Goal: Communication & Community: Answer question/provide support

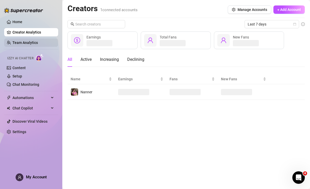
click at [38, 41] on link "Team Analytics" at bounding box center [24, 43] width 25 height 4
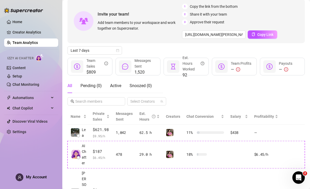
scroll to position [25, 0]
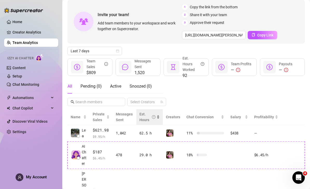
click at [145, 118] on div "Est. Hours" at bounding box center [147, 116] width 16 height 11
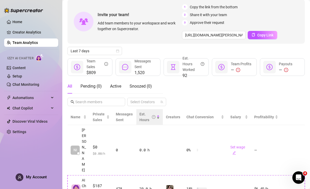
click at [142, 122] on div "Est. Hours" at bounding box center [147, 116] width 16 height 11
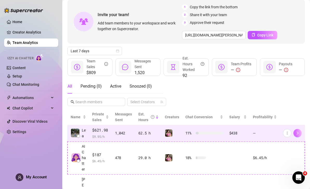
click at [296, 132] on icon "right" at bounding box center [298, 133] width 4 height 4
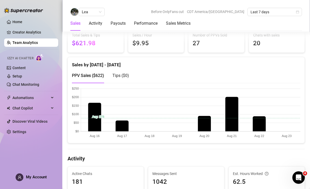
scroll to position [84, 0]
click at [120, 126] on canvas at bounding box center [186, 113] width 229 height 52
click at [200, 124] on canvas at bounding box center [186, 113] width 229 height 52
click at [258, 124] on canvas at bounding box center [186, 113] width 229 height 52
click at [229, 104] on canvas at bounding box center [186, 113] width 229 height 52
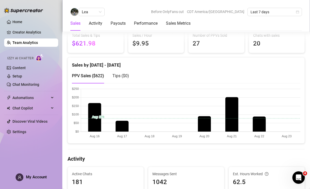
click at [96, 114] on canvas at bounding box center [186, 113] width 229 height 52
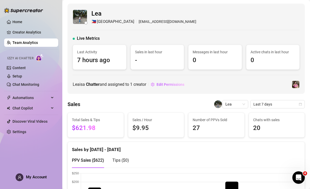
scroll to position [0, 0]
click at [22, 77] on link "Setup" at bounding box center [17, 76] width 10 height 4
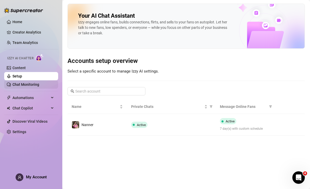
click at [39, 86] on link "Chat Monitoring" at bounding box center [25, 84] width 27 height 4
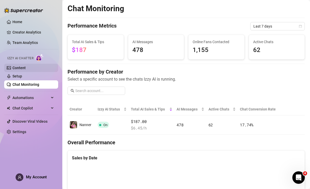
click at [26, 70] on link "Content" at bounding box center [18, 68] width 13 height 4
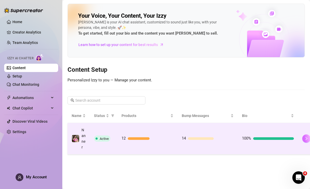
click at [305, 140] on icon "right" at bounding box center [307, 139] width 4 height 4
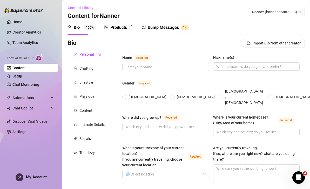
type input "[PERSON_NAME]"
type input "Nanner"
radio input "true"
type input "[US_STATE]"
type input "[US_STATE][GEOGRAPHIC_DATA]"
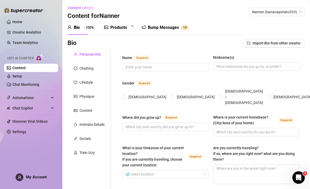
type textarea "I am not currently traveling!"
type input "[DATE]"
type input "[DEMOGRAPHIC_DATA]"
type input "Single"
type input "I have 3 siblings!"
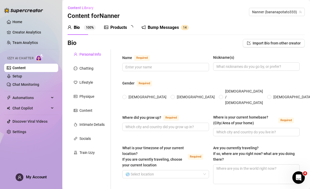
type input "0"
type input "I have 5 cats"
type input "Onlyfans"
type input "Dental Hygienist"
type input "Completed college"
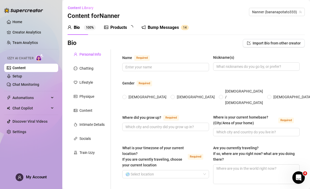
type input "I am not religious but I do like learning about all belief systems"
type input "Freedom to build my own thing, fairness in love and life, and balance in health…"
type textarea "I want to start a non profit animal rescue"
type textarea "I used to be a nanny and I was telling my boss about how I saw some coyotes in …"
type textarea "I was originally a fine arts major in college. I had several art gallery openin…"
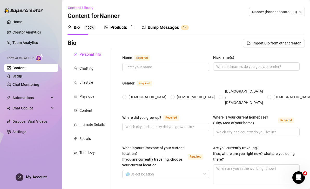
type textarea "I travel a bunch! My favorite places visited are [US_STATE], Yellow Stone, and …"
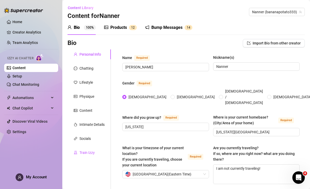
click at [89, 153] on div "Train Izzy" at bounding box center [86, 153] width 15 height 6
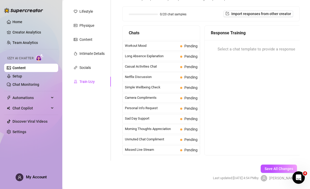
scroll to position [466, 0]
click at [169, 151] on span "Missed Live Stream" at bounding box center [151, 149] width 53 height 5
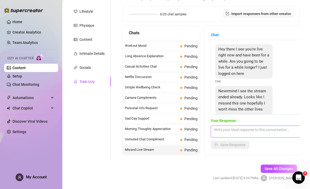
click at [226, 131] on textarea at bounding box center [256, 131] width 91 height 12
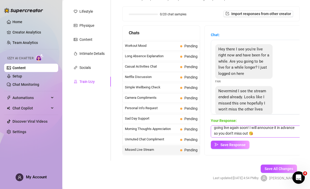
scroll to position [8, 0]
type textarea "I’m so sorry you missed my live! I will definitely be going live again soon! I …"
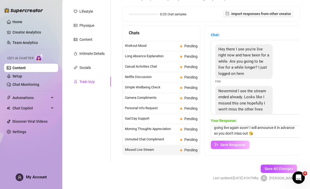
click at [245, 144] on span "Save Response" at bounding box center [232, 145] width 25 height 4
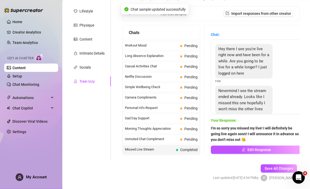
scroll to position [17, 0]
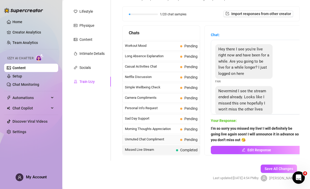
click at [188, 137] on span "Pending" at bounding box center [190, 139] width 13 height 4
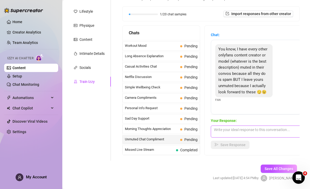
click at [230, 125] on textarea at bounding box center [256, 131] width 91 height 12
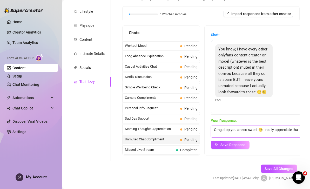
scroll to position [0, 0]
type textarea "Omg stop you are so sweet 🥹 I really appreciate that!"
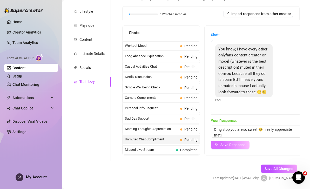
click at [239, 143] on span "Save Response" at bounding box center [232, 145] width 25 height 4
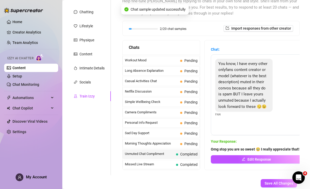
scroll to position [56, 0]
click at [182, 141] on span "Pending" at bounding box center [188, 144] width 17 height 6
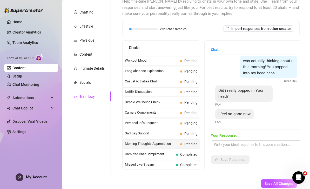
scroll to position [61, 0]
click at [235, 140] on textarea at bounding box center [256, 146] width 91 height 12
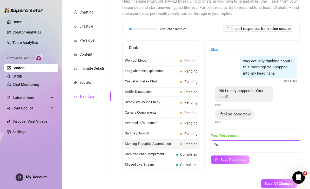
type textarea "Y"
type textarea "O"
type textarea "Y"
click at [271, 140] on textarea "I’m glad that I can make you feel so good 😈 can I make you feel even better?" at bounding box center [256, 146] width 91 height 12
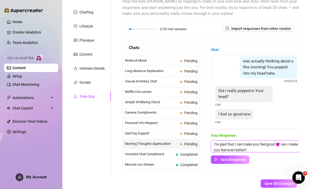
type textarea "I’m glad that I can make you feel good 😈 can I make you feel even better?"
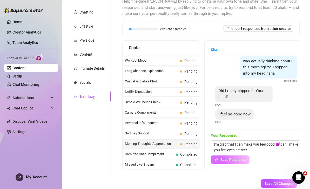
click at [234, 157] on span "Save Response" at bounding box center [232, 159] width 25 height 4
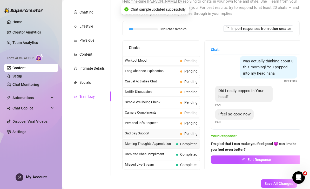
click at [184, 131] on span "Pending" at bounding box center [188, 134] width 17 height 6
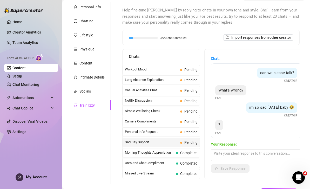
scroll to position [49, 0]
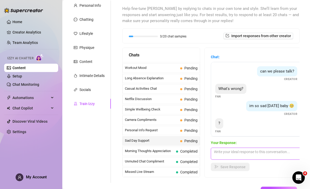
click at [246, 148] on textarea at bounding box center [256, 154] width 91 height 12
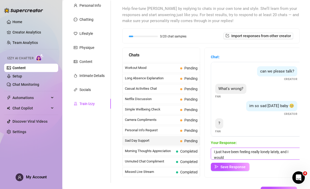
scroll to position [0, 0]
type textarea "I just have been feeling really lonely lately, and I would just like someone to…"
click at [215, 148] on textarea "I just have been feeling really lonely lately, and I would just like someone to…" at bounding box center [256, 154] width 91 height 12
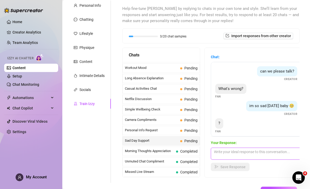
scroll to position [0, 0]
type textarea "I"
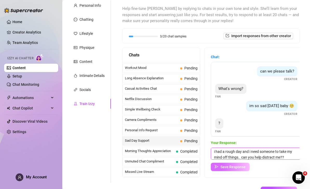
type textarea "i had a rough day and i need someone to take my mind off things.. can you help …"
click at [236, 165] on span "Save Response" at bounding box center [232, 167] width 25 height 4
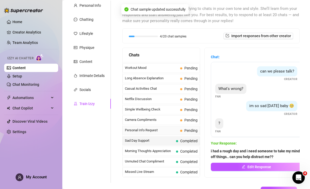
click at [185, 128] on span "Pending" at bounding box center [190, 130] width 13 height 4
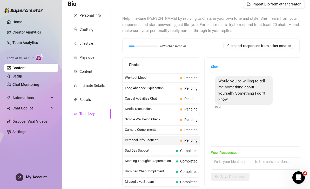
scroll to position [35, 0]
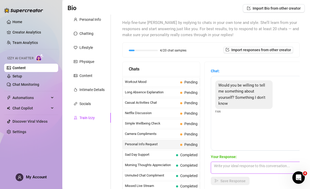
click at [238, 162] on textarea at bounding box center [256, 168] width 91 height 12
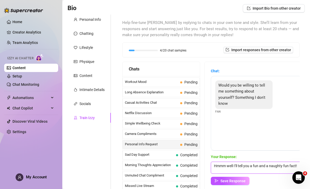
click at [227, 162] on textarea "Hmmm well I’ll tell you a fun and a naughty fun fact!" at bounding box center [256, 168] width 91 height 12
click at [295, 162] on textarea "Hmmm, well I’ll tell you a fun and a naughty fun fact!" at bounding box center [256, 168] width 91 height 12
type textarea "H"
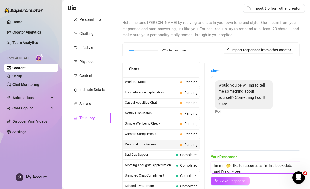
click at [231, 162] on textarea "hmmm 🤔 I like to rescue cats, I’m in a book club, and I’ve only been" at bounding box center [256, 168] width 91 height 12
click at [246, 162] on textarea "hmmm 🤔 I like to rescue cats, I’m in a book club, and I’ve only been" at bounding box center [256, 168] width 91 height 12
click at [234, 162] on textarea "hmmm 🤔 I like to rescue cats, I’m in a book club, and I’ve only been" at bounding box center [256, 168] width 91 height 12
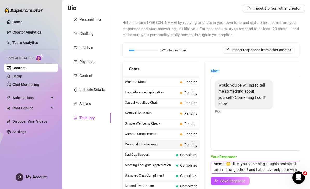
scroll to position [2, 0]
type textarea "hmmm 🤔 I’ll tell you something naughty and nice! I am in nursing school! and I …"
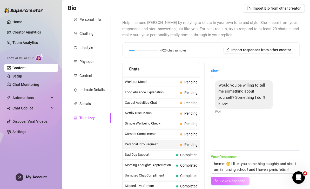
click at [237, 179] on span "Save Response" at bounding box center [232, 181] width 25 height 4
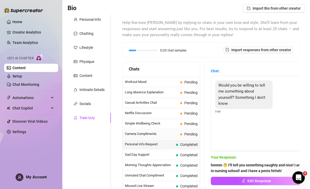
click at [187, 132] on span "Pending" at bounding box center [190, 134] width 13 height 4
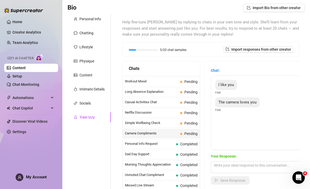
scroll to position [35, 0]
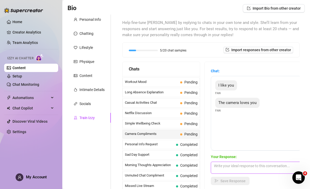
click at [234, 162] on textarea at bounding box center [256, 168] width 91 height 12
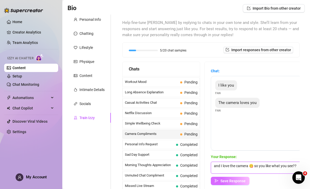
type textarea "and I love the camera 😋 so you like what you see??"
click at [230, 179] on span "Save Response" at bounding box center [232, 181] width 25 height 4
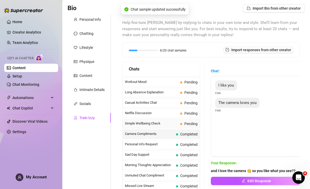
click at [191, 122] on span "Pending" at bounding box center [190, 124] width 13 height 4
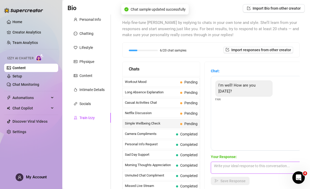
click at [235, 162] on textarea at bounding box center [256, 168] width 91 height 12
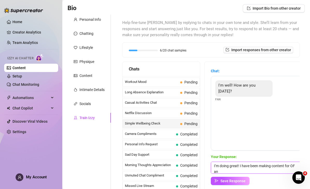
scroll to position [0, 0]
type textarea "I’m doing great! I have been making content for OF and taking a break to talk t…"
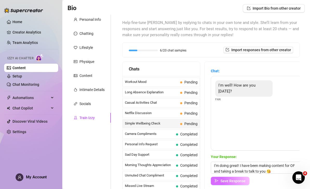
click at [236, 179] on span "Save Response" at bounding box center [232, 181] width 25 height 4
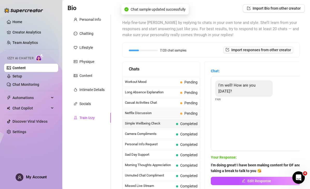
click at [183, 110] on span "Pending" at bounding box center [188, 113] width 17 height 6
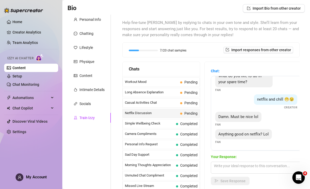
scroll to position [9, 0]
click at [232, 162] on textarea at bounding box center [256, 168] width 91 height 12
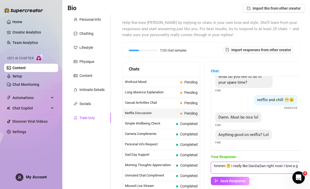
scroll to position [0, 0]
type textarea "hmmm 🤔 I really like DanDaDan right now! I love a good anime! What about you?"
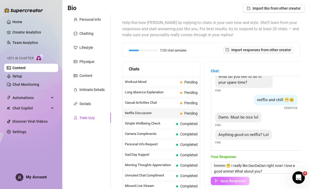
click at [231, 179] on span "Save Response" at bounding box center [232, 181] width 25 height 4
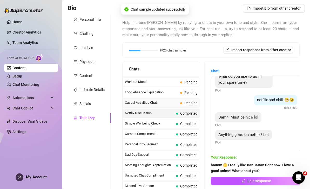
click at [182, 100] on span "Pending" at bounding box center [188, 103] width 17 height 6
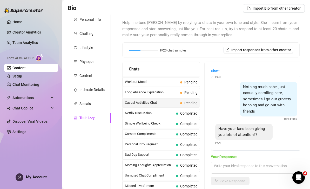
scroll to position [16, 0]
click at [274, 95] on div "Nothing much babe, just casually scrolling here, sometimes I go out grocery hop…" at bounding box center [268, 99] width 57 height 35
click at [252, 162] on textarea at bounding box center [256, 168] width 91 height 12
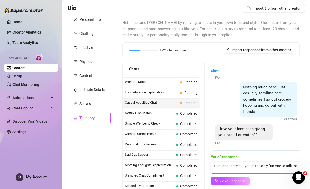
click at [236, 162] on textarea "Here and there but you’re the only fun one to talk to!" at bounding box center [256, 168] width 91 height 12
type textarea "Here and there, but you’re the only fun one to talk to!"
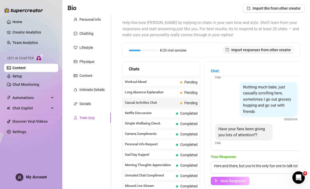
click at [216, 179] on icon "send" at bounding box center [217, 181] width 4 height 4
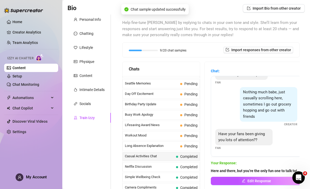
scroll to position [401, 0]
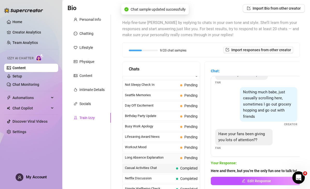
click at [179, 153] on div "Long Absence Explanation Pending" at bounding box center [161, 157] width 77 height 9
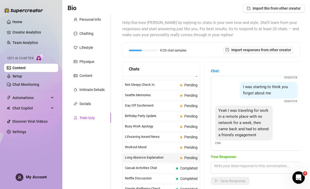
scroll to position [45, 0]
click at [249, 162] on textarea at bounding box center [256, 168] width 91 height 12
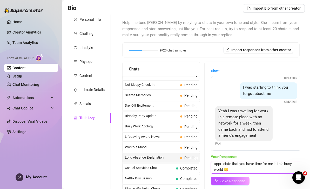
scroll to position [8, 0]
click at [221, 162] on textarea "Oh how exciting! Hey no need to explain yourself! I appreciate that you have ti…" at bounding box center [256, 168] width 91 height 12
click at [240, 162] on textarea "Oh how exciting! Hey no need to explain yourself! I appreciate that you have ti…" at bounding box center [256, 168] width 91 height 12
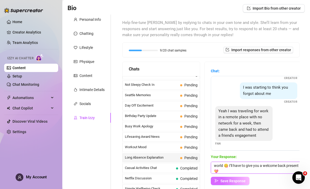
type textarea "Oh how exciting! Hey no need to explain yourself! I appreciate that you have ti…"
click at [237, 179] on span "Save Response" at bounding box center [232, 181] width 25 height 4
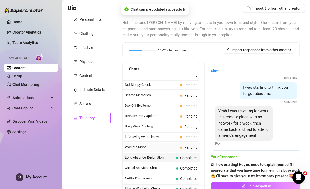
click at [184, 144] on span "Pending" at bounding box center [188, 147] width 17 height 6
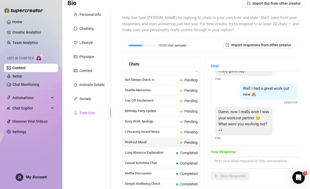
scroll to position [41, 0]
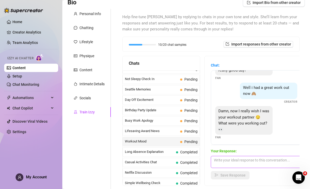
click at [241, 156] on textarea at bounding box center [256, 162] width 91 height 12
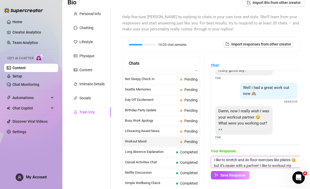
scroll to position [8, 0]
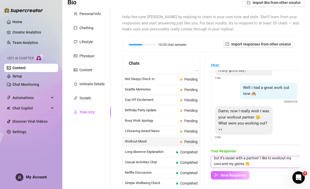
type textarea "I like to stretch and do floor exercises like pilates 😋 but it’s easier with a …"
click at [232, 173] on span "Save Response" at bounding box center [232, 175] width 25 height 4
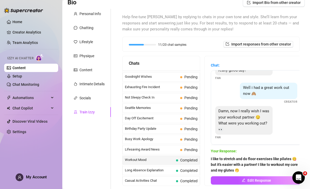
scroll to position [382, 0]
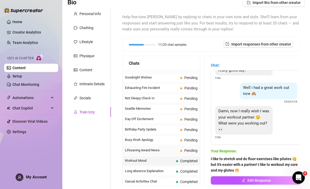
click at [185, 148] on span "Pending" at bounding box center [190, 150] width 13 height 4
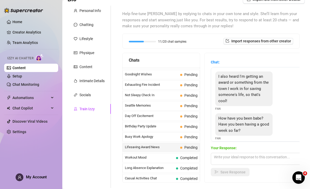
scroll to position [46, 0]
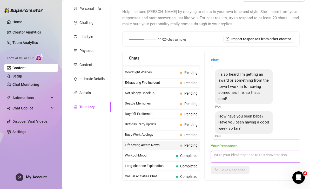
click at [229, 151] on textarea at bounding box center [256, 157] width 91 height 12
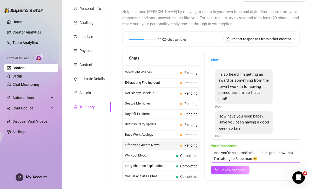
scroll to position [8, 0]
type textarea "Okay wow so I’m talking to a hero?? That’s amazing! And you’re so humble about …"
click at [246, 166] on button "Save Response" at bounding box center [230, 170] width 39 height 8
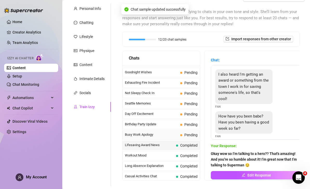
click at [176, 132] on span "Busy Work Apology" at bounding box center [151, 134] width 53 height 5
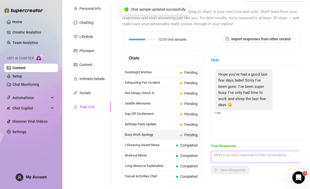
click at [228, 151] on textarea at bounding box center [256, 157] width 91 height 12
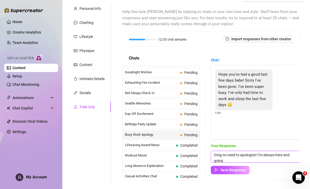
scroll to position [0, 0]
click at [258, 151] on textarea "Omg no need to apologize! I’m always here and going nowhere! I" at bounding box center [256, 157] width 91 height 12
click at [257, 151] on textarea "Omg no need to apologize! I’m always here and going nowhere! I" at bounding box center [256, 157] width 91 height 12
click at [259, 151] on textarea "Omg no need to apologize! I’m always here and going nowhere! I" at bounding box center [256, 157] width 91 height 12
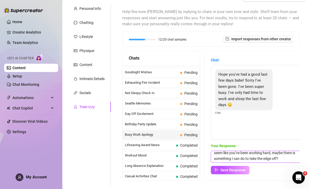
scroll to position [8, 0]
type textarea "Omg no need to apologize! I totally understand! You seem like you’ve been worki…"
click at [289, 118] on div "Hope you've had a good last few days babe! Sorry I've been gone. I've been supe…" at bounding box center [256, 102] width 91 height 75
click at [232, 168] on span "Save Response" at bounding box center [232, 170] width 25 height 4
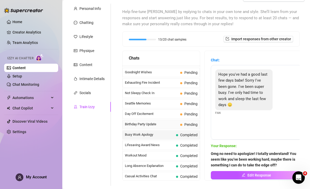
click at [182, 122] on span "Pending" at bounding box center [188, 125] width 17 height 6
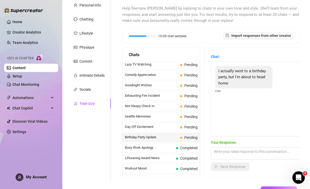
scroll to position [364, 0]
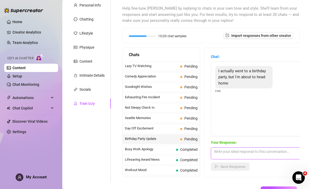
click at [239, 147] on textarea at bounding box center [256, 153] width 91 height 12
type textarea "H"
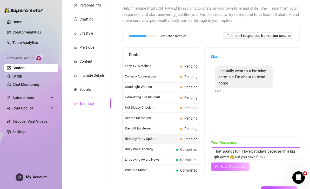
type textarea "That sounds fun! I love birthdays because i’m a big gift giver! 😋 Did you have …"
click at [230, 164] on span "Save Response" at bounding box center [232, 166] width 25 height 4
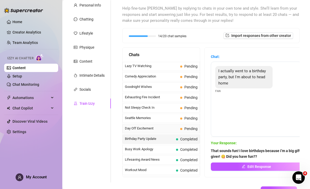
click at [184, 126] on span "Pending" at bounding box center [188, 129] width 17 height 6
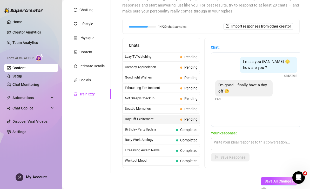
scroll to position [60, 0]
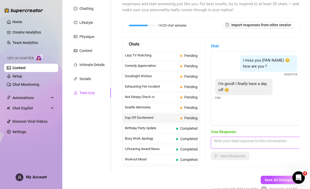
click at [255, 137] on textarea at bounding box center [256, 143] width 91 height 12
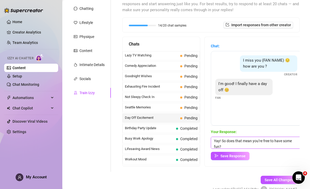
scroll to position [0, 0]
type textarea "Yay! So does that mean you’re free to have some fun?? 😈"
click at [240, 154] on span "Save Response" at bounding box center [232, 156] width 25 height 4
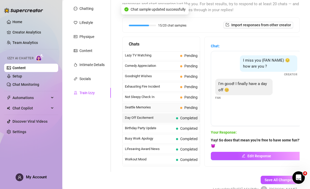
click at [188, 105] on span "Pending" at bounding box center [190, 107] width 13 height 4
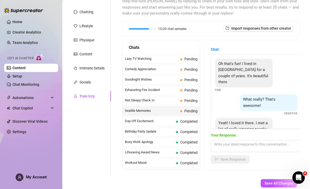
scroll to position [60, 0]
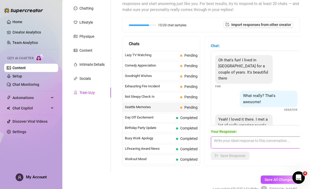
click at [247, 136] on textarea at bounding box center [256, 142] width 91 height 12
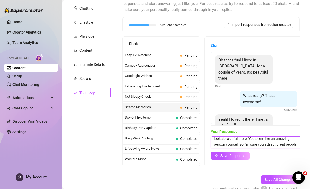
scroll to position [8, 0]
click at [283, 136] on textarea "That’s really great to hear! I have never been but it looks beautiful there! Yo…" at bounding box center [256, 142] width 91 height 12
type textarea "That’s really great to hear! I have never been but it looks beautiful there! Yo…"
click at [240, 153] on span "Save Response" at bounding box center [232, 155] width 25 height 4
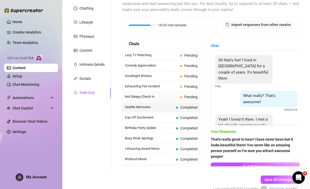
click at [184, 94] on span "Pending" at bounding box center [188, 97] width 17 height 6
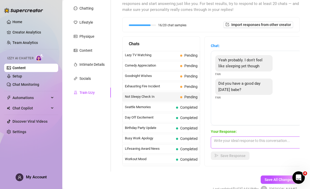
click at [269, 136] on textarea at bounding box center [256, 142] width 91 height 12
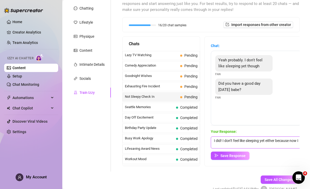
scroll to position [0, 0]
type textarea "I did! I don’t feel like sleeping yet either because now I get to talk to you 😋"
click at [226, 153] on span "Save Response" at bounding box center [232, 155] width 25 height 4
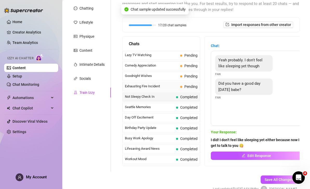
click at [191, 84] on span "Pending" at bounding box center [190, 86] width 13 height 4
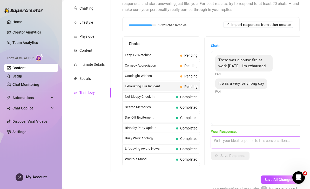
click at [245, 136] on textarea at bounding box center [256, 142] width 91 height 12
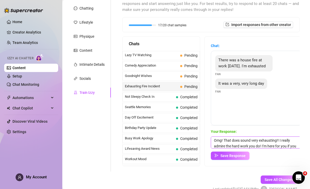
scroll to position [8, 0]
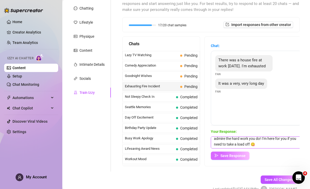
type textarea "Omg! That does sound very exhausting!! I really admire the hard work you do! I’…"
click at [246, 151] on button "Save Response" at bounding box center [230, 155] width 39 height 8
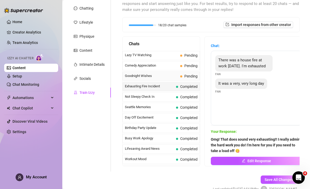
click at [184, 73] on span "Pending" at bounding box center [188, 76] width 17 height 6
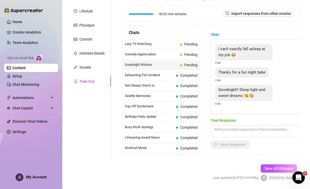
scroll to position [71, 0]
click at [242, 125] on textarea at bounding box center [256, 131] width 91 height 12
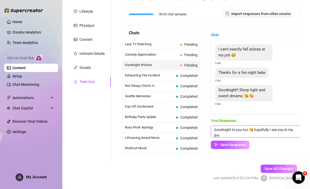
scroll to position [0, 0]
type textarea "Goodnight to you too 😘 hopefully I see you in my dreams 💦"
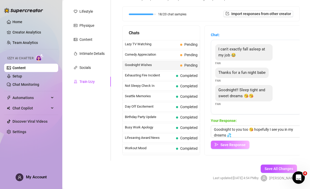
click at [244, 143] on span "Save Response" at bounding box center [232, 145] width 25 height 4
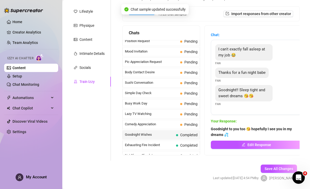
scroll to position [294, 0]
click at [183, 122] on span "Pending" at bounding box center [188, 125] width 17 height 6
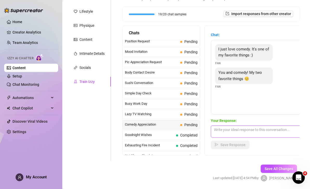
click at [246, 125] on textarea at bounding box center [256, 131] width 91 height 12
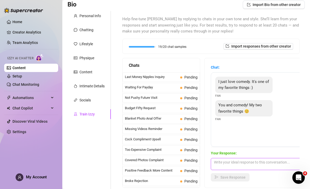
scroll to position [0, 0]
click at [171, 74] on span "Last Money Nipples Inquiry" at bounding box center [151, 76] width 53 height 5
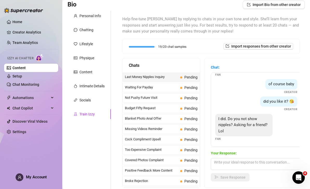
scroll to position [21, 0]
click at [230, 158] on textarea at bounding box center [256, 164] width 91 height 12
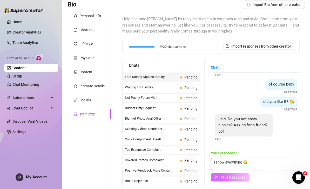
type textarea "I show everything 😋"
click at [245, 175] on span "Save Response" at bounding box center [232, 177] width 25 height 4
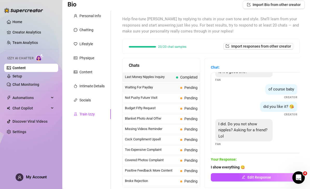
click at [168, 85] on span "Waiting For Payday" at bounding box center [151, 87] width 53 height 5
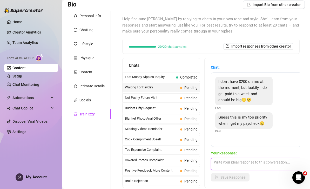
click at [243, 158] on textarea at bounding box center [256, 164] width 91 height 12
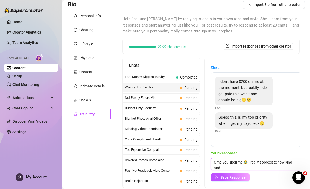
scroll to position [0, 0]
paste textarea
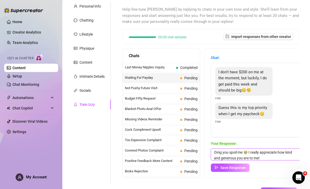
scroll to position [49, 0]
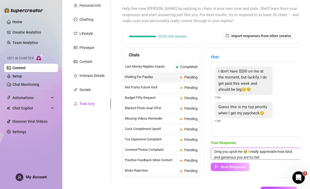
type textarea "Omg you spoil me 🥹 I really appreciate how kind and generous you are to me!"
click at [240, 165] on span "Save Response" at bounding box center [232, 167] width 25 height 4
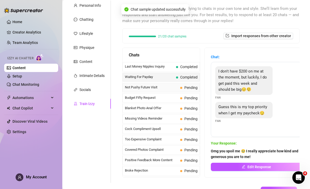
click at [181, 85] on span "Pending" at bounding box center [188, 88] width 17 height 6
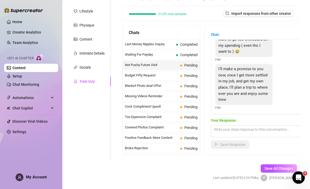
scroll to position [71, 0]
click at [258, 125] on textarea at bounding box center [256, 131] width 91 height 12
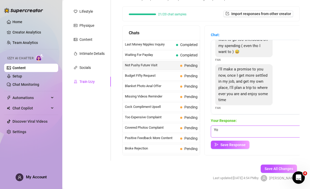
type textarea "Y"
type textarea "I"
type textarea "U"
type textarea "A"
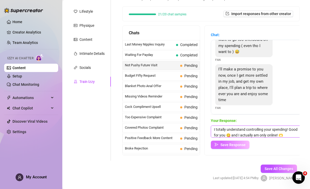
type textarea "I totally understand controlling your spending! Good for you 😋 and I actually a…"
click at [240, 143] on span "Save Response" at bounding box center [232, 145] width 25 height 4
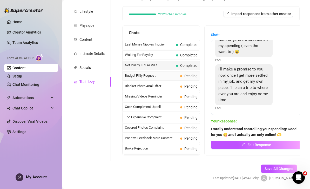
click at [186, 74] on span "Pending" at bounding box center [190, 76] width 13 height 4
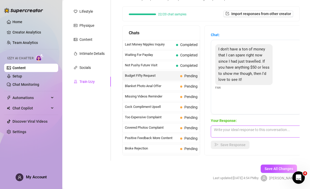
click at [255, 125] on textarea at bounding box center [256, 131] width 91 height 12
type textarea "I totally understand! You got it 😈"
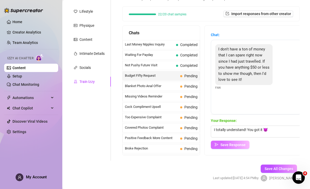
click at [229, 143] on span "Save Response" at bounding box center [232, 145] width 25 height 4
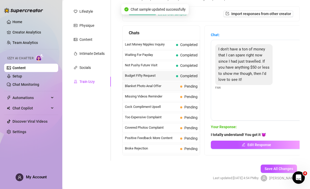
click at [187, 83] on span "Pending" at bounding box center [188, 86] width 17 height 6
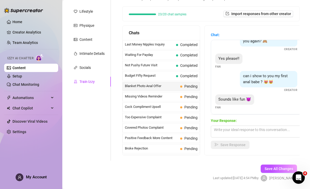
scroll to position [89, 0]
click at [247, 125] on textarea at bounding box center [256, 131] width 91 height 12
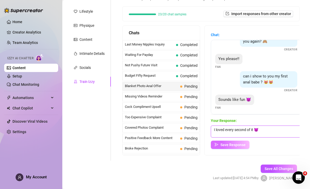
type textarea "I loved every second of it 😈"
click at [236, 143] on span "Save Response" at bounding box center [232, 145] width 25 height 4
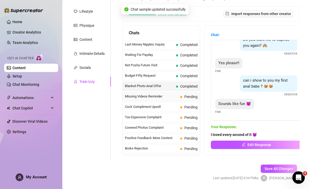
click at [184, 95] on span "Pending" at bounding box center [190, 97] width 13 height 4
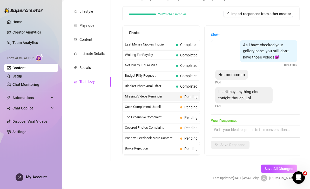
scroll to position [4, 0]
click at [244, 125] on textarea at bounding box center [256, 131] width 91 height 12
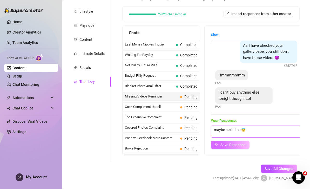
type textarea "maybe next time 😇"
click at [229, 143] on span "Save Response" at bounding box center [232, 145] width 25 height 4
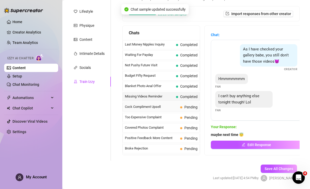
click at [182, 104] on span "Pending" at bounding box center [188, 107] width 17 height 6
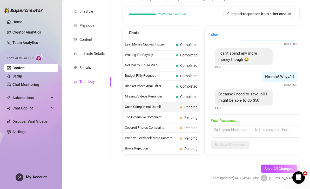
scroll to position [153, 0]
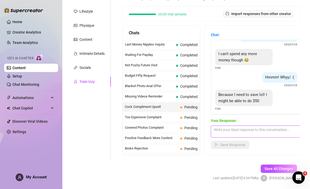
click at [232, 125] on textarea at bounding box center [256, 131] width 91 height 12
type textarea "That’s plenty for some fun 😈"
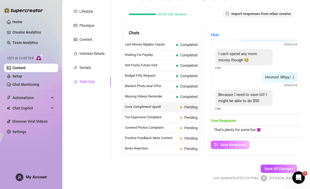
click at [237, 143] on span "Save Response" at bounding box center [232, 145] width 25 height 4
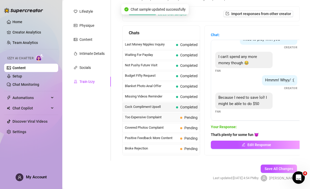
click at [178, 115] on span "Too Expensive Complaint" at bounding box center [151, 117] width 53 height 5
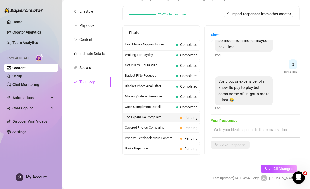
scroll to position [119, 0]
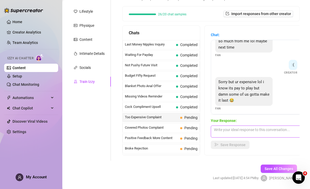
click at [262, 125] on textarea at bounding box center [256, 131] width 91 height 12
type textarea "maybe next time 😋"
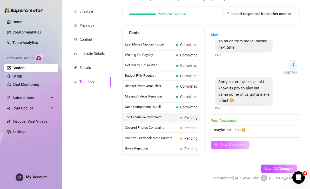
click at [230, 143] on span "Save Response" at bounding box center [232, 145] width 25 height 4
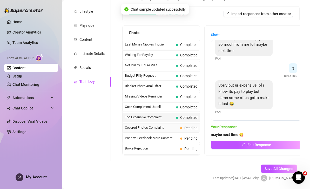
click at [185, 126] on span "Pending" at bounding box center [190, 128] width 13 height 4
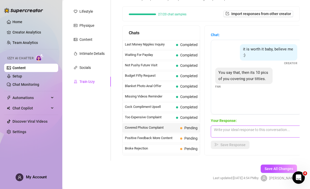
click at [243, 125] on textarea at bounding box center [256, 131] width 91 height 12
type textarea "I show everything in all my content??"
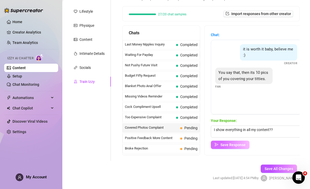
click at [220, 141] on button "Save Response" at bounding box center [230, 145] width 39 height 8
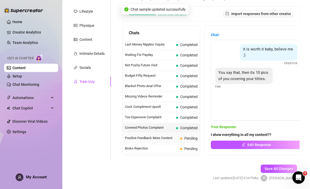
click at [186, 136] on span "Pending" at bounding box center [190, 138] width 13 height 4
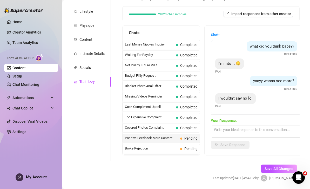
scroll to position [20, 0]
click at [264, 125] on textarea at bounding box center [256, 131] width 91 height 12
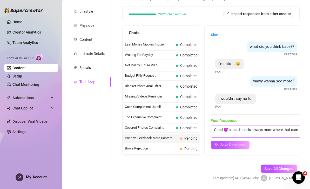
scroll to position [0, 0]
type textarea "Good 😈 cause there is always more where that came from 💦"
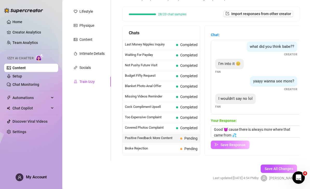
click at [241, 143] on span "Save Response" at bounding box center [232, 145] width 25 height 4
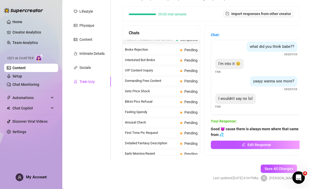
scroll to position [64, 0]
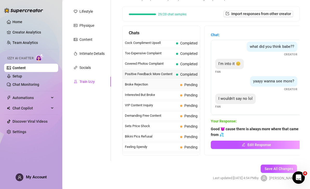
click at [187, 82] on span "Pending" at bounding box center [188, 85] width 17 height 6
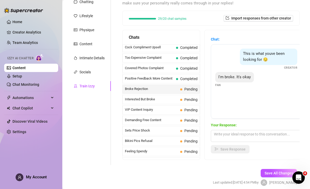
scroll to position [68, 0]
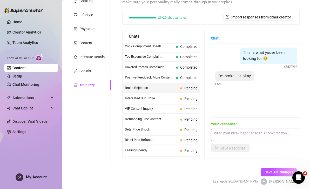
click at [257, 129] on textarea at bounding box center [256, 135] width 91 height 12
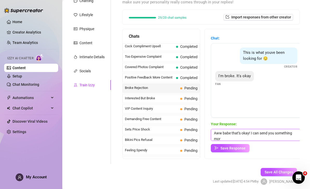
scroll to position [0, 0]
type textarea "Aww babe that’s okay! I can send you something more in your price range!"
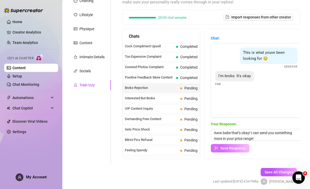
click at [245, 146] on span "Save Response" at bounding box center [232, 148] width 25 height 4
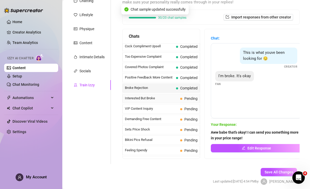
click at [174, 96] on span "Interested But Broke" at bounding box center [151, 98] width 53 height 5
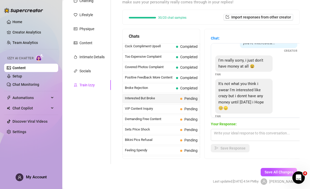
scroll to position [22, 0]
click at [252, 129] on textarea at bounding box center [256, 135] width 91 height 12
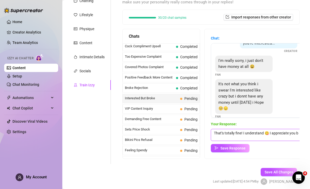
scroll to position [0, 0]
type textarea "That’s totally fine! I understand 😋 I appreciate you being honest!"
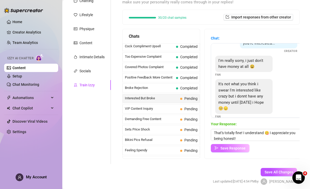
click at [244, 146] on span "Save Response" at bounding box center [232, 148] width 25 height 4
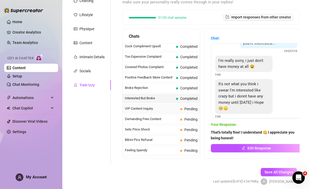
click at [190, 107] on span "Pending" at bounding box center [190, 109] width 13 height 4
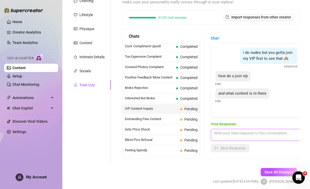
click at [269, 129] on textarea at bounding box center [256, 135] width 91 height 12
click at [164, 127] on span "Sets Price Shock" at bounding box center [151, 129] width 53 height 5
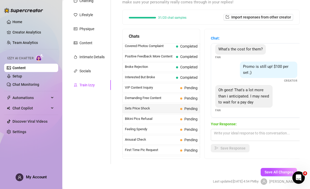
scroll to position [85, 0]
click at [183, 116] on span "Pending" at bounding box center [188, 119] width 17 height 6
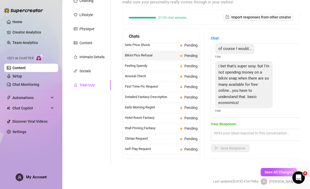
scroll to position [148, 0]
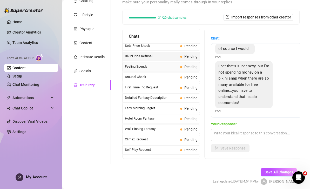
click at [180, 62] on div "Feeling Spendy Pending" at bounding box center [161, 66] width 77 height 9
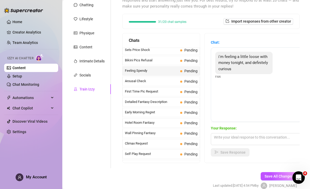
scroll to position [63, 0]
click at [241, 133] on textarea at bounding box center [256, 139] width 91 height 12
click at [22, 76] on link "Setup" at bounding box center [17, 76] width 10 height 4
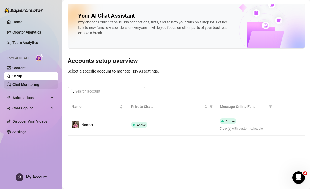
click at [39, 86] on link "Chat Monitoring" at bounding box center [25, 84] width 27 height 4
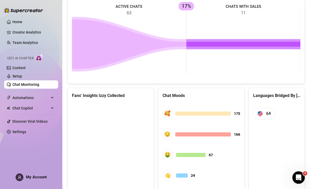
scroll to position [239, 0]
click at [122, 117] on canvas at bounding box center [111, 142] width 78 height 78
click at [119, 123] on canvas at bounding box center [111, 142] width 78 height 78
click at [121, 148] on canvas at bounding box center [111, 142] width 78 height 78
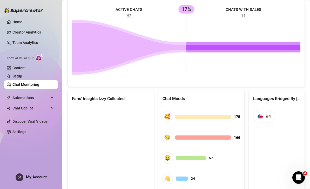
click at [262, 114] on img at bounding box center [260, 116] width 5 height 5
click at [263, 114] on img at bounding box center [260, 116] width 5 height 5
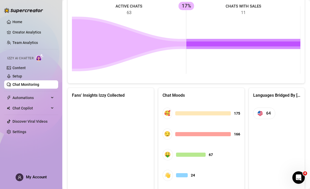
scroll to position [239, 0]
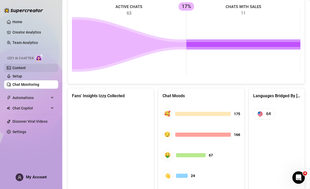
click at [26, 66] on link "Content" at bounding box center [18, 68] width 13 height 4
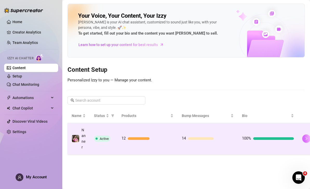
click at [309, 134] on button "button" at bounding box center [306, 138] width 8 height 8
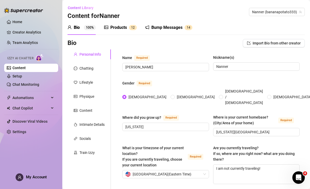
click at [182, 20] on div "Bump Messages 1 4" at bounding box center [168, 27] width 47 height 15
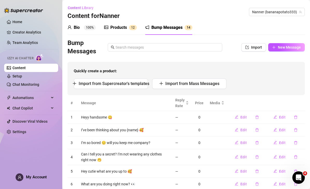
click at [190, 25] on span "4" at bounding box center [190, 27] width 2 height 5
click at [23, 82] on link "Chat Monitoring" at bounding box center [25, 84] width 27 height 4
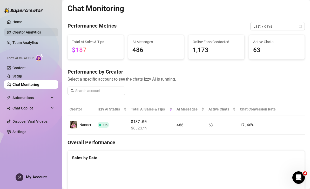
click at [46, 34] on link "Creator Analytics" at bounding box center [33, 32] width 42 height 8
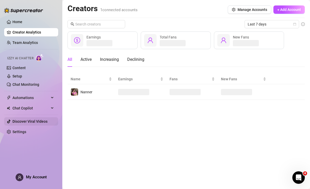
click at [44, 119] on link "Discover Viral Videos" at bounding box center [29, 121] width 35 height 4
